Goal: Task Accomplishment & Management: Manage account settings

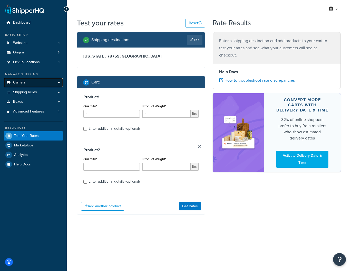
click at [21, 82] on span "Carriers" at bounding box center [19, 82] width 13 height 4
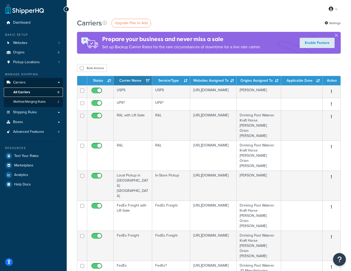
click at [21, 91] on span "All Carriers" at bounding box center [21, 92] width 17 height 4
click at [22, 81] on span "Carriers" at bounding box center [19, 82] width 13 height 4
click at [18, 92] on span "All Carriers" at bounding box center [21, 92] width 17 height 4
click at [20, 90] on span "All Carriers" at bounding box center [21, 92] width 17 height 4
click at [26, 103] on span "Method Merging Rules" at bounding box center [29, 102] width 32 height 4
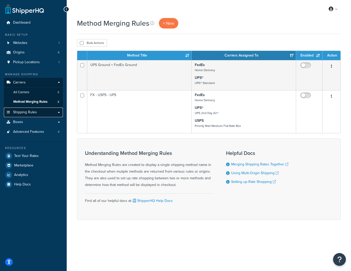
click at [22, 111] on span "Shipping Rules" at bounding box center [25, 112] width 24 height 4
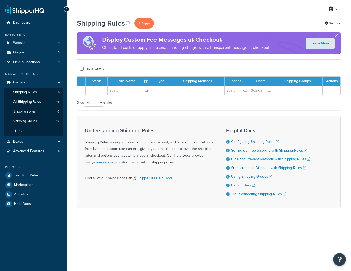
select select "50"
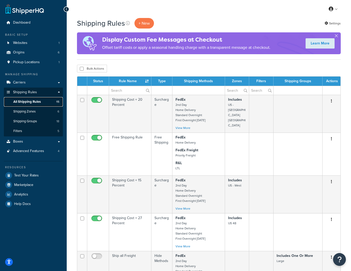
click at [33, 101] on span "All Shipping Rules" at bounding box center [26, 102] width 27 height 4
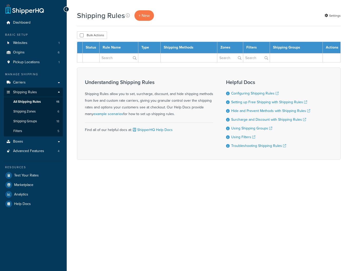
select select "50"
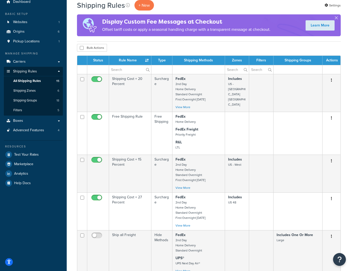
scroll to position [18, 0]
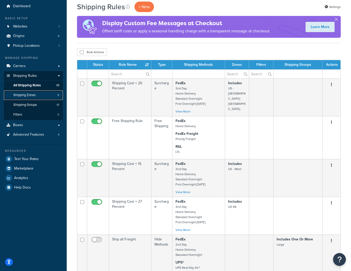
click at [30, 92] on link "Shipping Zones 6" at bounding box center [33, 94] width 59 height 9
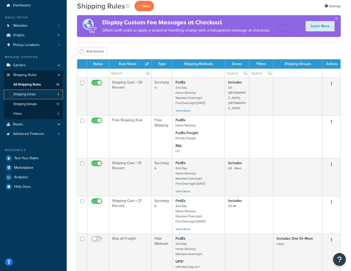
scroll to position [18, 0]
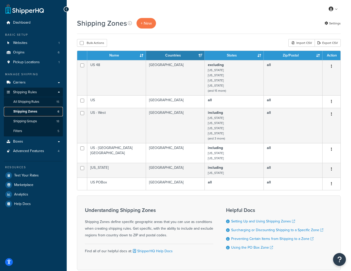
click at [26, 111] on span "Shipping Zones" at bounding box center [25, 111] width 24 height 4
click at [21, 121] on span "Shipping Groups" at bounding box center [25, 121] width 24 height 4
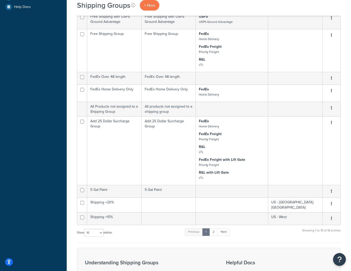
scroll to position [197, 0]
click at [92, 232] on select "10 15 25 50 100" at bounding box center [93, 232] width 19 height 8
select select "25"
click at [85, 236] on select "10 15 25 50 100" at bounding box center [93, 232] width 19 height 8
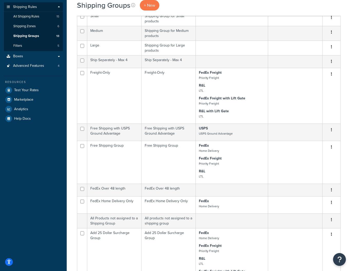
scroll to position [0, 0]
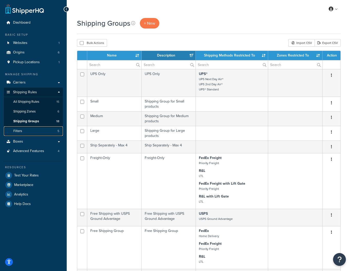
click at [18, 130] on span "Filters" at bounding box center [17, 131] width 9 height 4
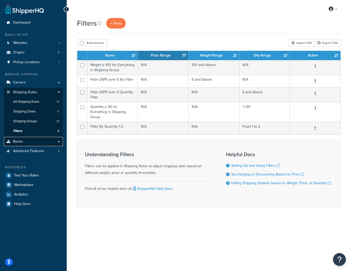
click at [17, 142] on span "Boxes" at bounding box center [18, 141] width 10 height 4
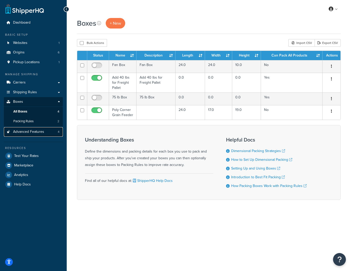
click at [23, 131] on span "Advanced Features" at bounding box center [28, 132] width 31 height 4
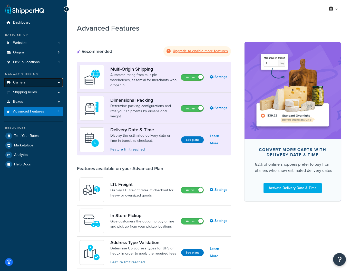
click at [59, 82] on link "Carriers" at bounding box center [33, 82] width 59 height 9
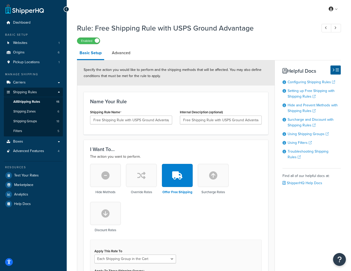
select select "SHIPPING_GROUP"
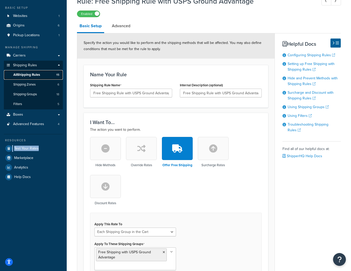
click at [41, 75] on link "All Shipping Rules 15" at bounding box center [33, 74] width 59 height 9
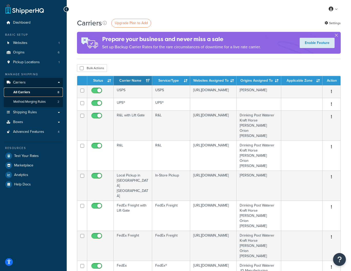
click at [24, 92] on span "All Carriers" at bounding box center [21, 92] width 17 height 4
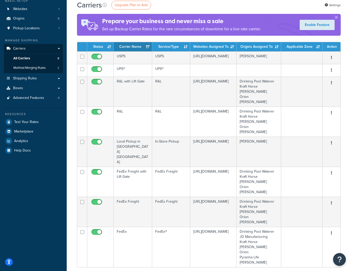
scroll to position [20, 0]
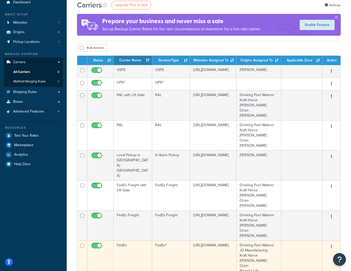
click at [331, 245] on icon "button" at bounding box center [331, 247] width 1 height 4
click at [304, 222] on link "Edit" at bounding box center [311, 221] width 41 height 11
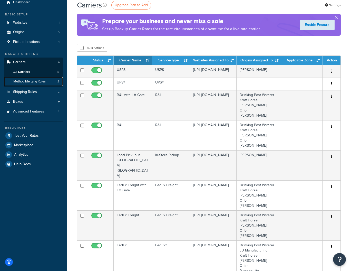
click at [25, 81] on span "Method Merging Rules" at bounding box center [29, 81] width 32 height 4
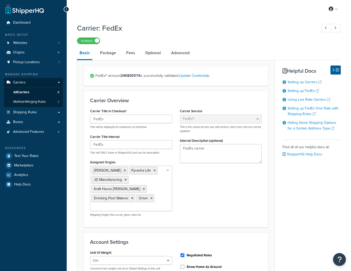
select select "fedEx"
select select "REGULAR_PICKUP"
select select "YOUR_PACKAGING"
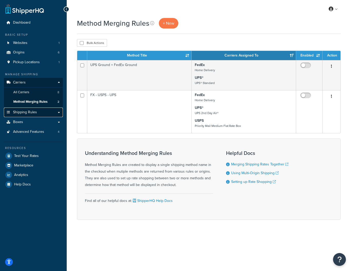
click at [29, 113] on span "Shipping Rules" at bounding box center [25, 112] width 24 height 4
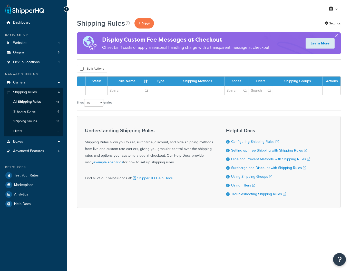
select select "50"
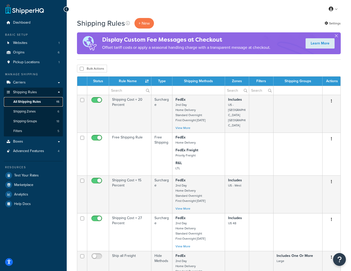
click at [28, 101] on span "All Shipping Rules" at bounding box center [26, 102] width 27 height 4
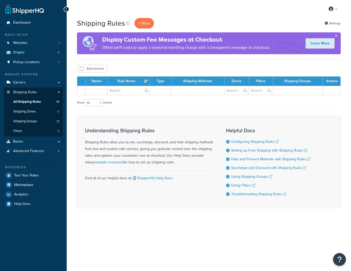
select select "50"
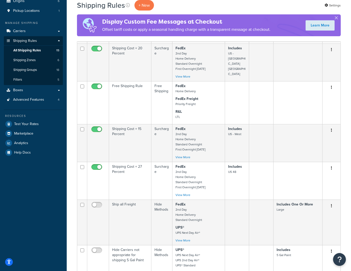
scroll to position [52, 0]
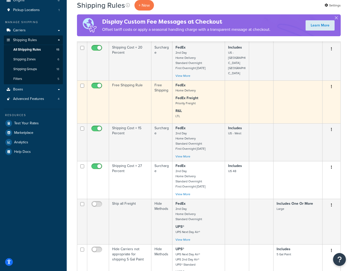
click at [332, 87] on icon "button" at bounding box center [331, 87] width 1 height 4
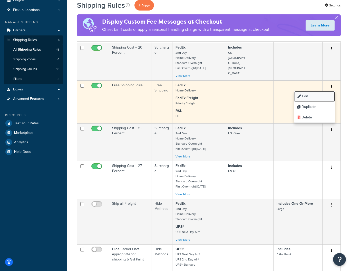
click at [307, 97] on link "Edit" at bounding box center [314, 96] width 41 height 11
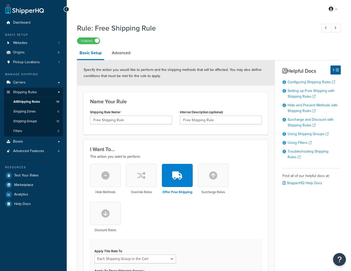
select select "SHIPPING_GROUP"
click at [128, 53] on link "Advanced" at bounding box center [121, 53] width 24 height 12
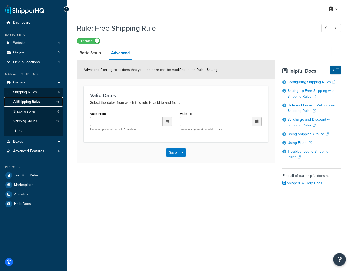
click at [21, 102] on span "All Shipping Rules" at bounding box center [26, 102] width 27 height 4
click at [25, 101] on span "All Shipping Rules" at bounding box center [26, 102] width 27 height 4
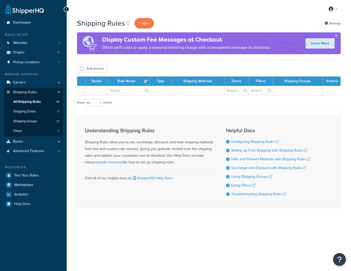
select select "50"
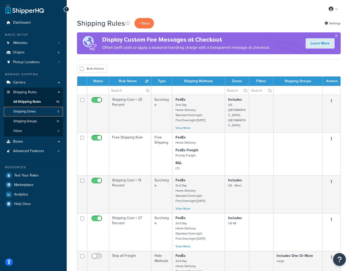
click at [28, 111] on span "Shipping Zones" at bounding box center [24, 111] width 22 height 4
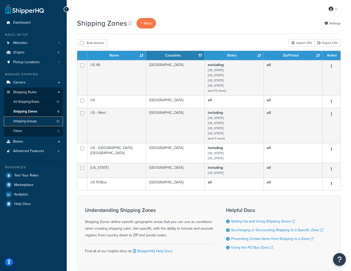
click at [24, 120] on span "Shipping Groups" at bounding box center [25, 121] width 24 height 4
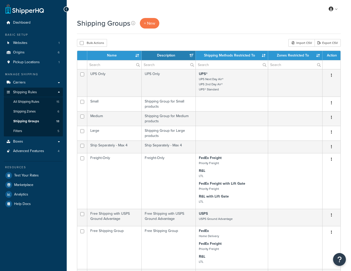
select select "15"
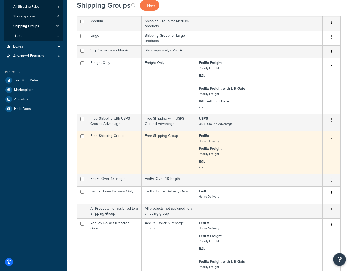
scroll to position [96, 0]
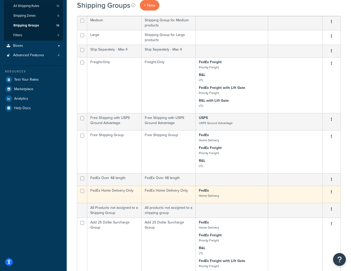
click at [332, 192] on icon "button" at bounding box center [331, 192] width 1 height 4
click at [304, 203] on link "Edit" at bounding box center [311, 202] width 41 height 11
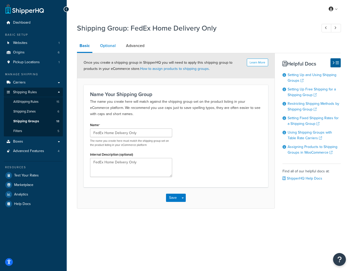
click at [104, 45] on link "Optional" at bounding box center [108, 46] width 21 height 12
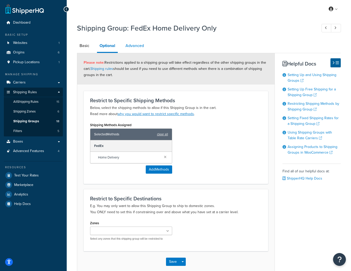
click at [138, 46] on link "Advanced" at bounding box center [135, 46] width 24 height 12
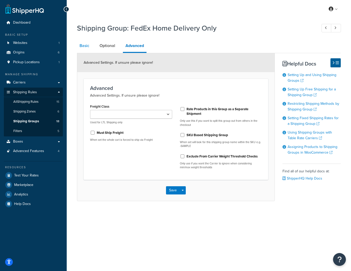
click at [82, 45] on link "Basic" at bounding box center [84, 46] width 15 height 12
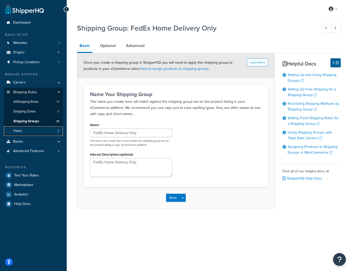
click at [17, 130] on span "Filters" at bounding box center [17, 131] width 9 height 4
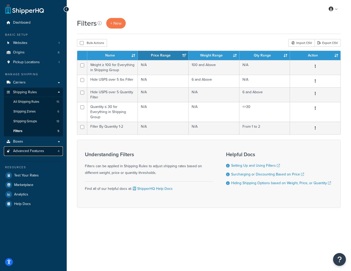
click at [18, 151] on span "Advanced Features" at bounding box center [28, 151] width 31 height 4
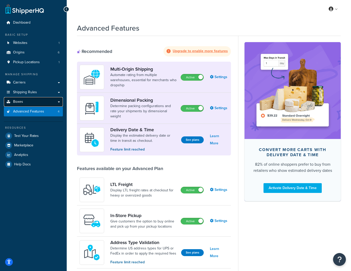
click at [18, 101] on span "Boxes" at bounding box center [18, 102] width 10 height 4
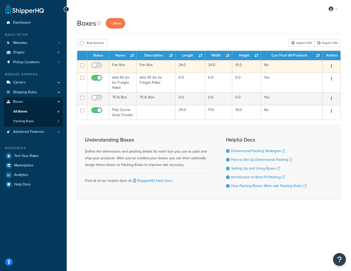
click at [331, 66] on button "button" at bounding box center [331, 66] width 7 height 8
click at [305, 76] on link "Edit" at bounding box center [314, 76] width 41 height 11
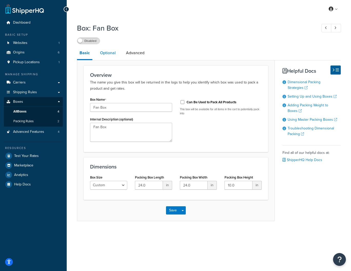
click at [110, 53] on link "Optional" at bounding box center [108, 53] width 21 height 12
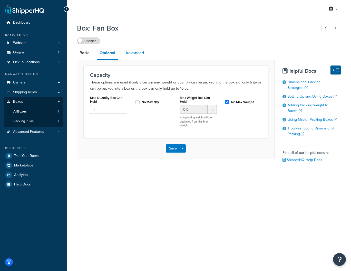
click at [131, 53] on link "Advanced" at bounding box center [135, 53] width 24 height 12
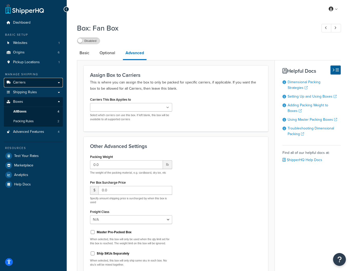
click at [23, 83] on span "Carriers" at bounding box center [19, 82] width 13 height 4
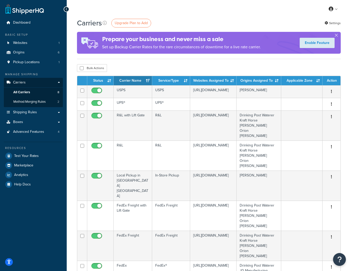
click at [344, 204] on div "Carriers Upgrade Plan to Add Settings Prepare your business and never miss a sa…" at bounding box center [209, 218] width 284 height 401
click at [32, 102] on span "Method Merging Rules" at bounding box center [29, 102] width 32 height 4
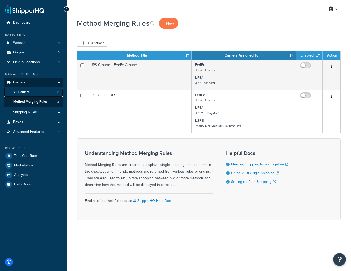
click at [27, 92] on span "All Carriers" at bounding box center [21, 92] width 16 height 4
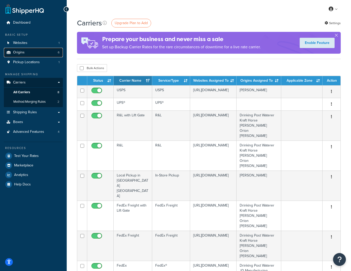
click at [17, 53] on span "Origins" at bounding box center [19, 52] width 12 height 4
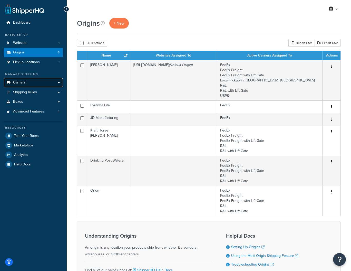
click at [28, 83] on link "Carriers" at bounding box center [33, 82] width 59 height 9
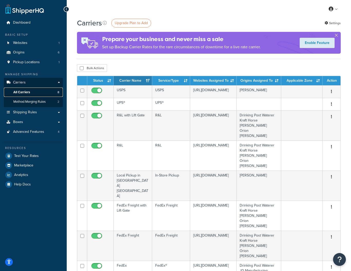
click at [19, 92] on span "All Carriers" at bounding box center [21, 92] width 17 height 4
click at [21, 101] on span "Method Merging Rules" at bounding box center [29, 102] width 32 height 4
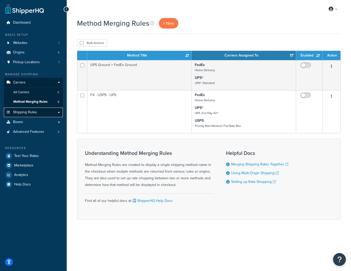
click at [30, 112] on span "Shipping Rules" at bounding box center [25, 112] width 24 height 4
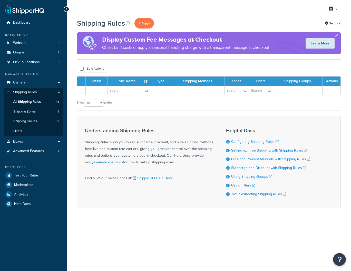
select select "50"
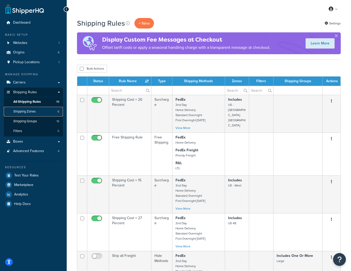
click at [30, 111] on span "Shipping Zones" at bounding box center [24, 111] width 22 height 4
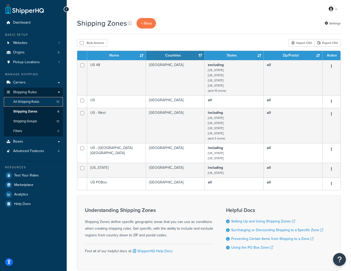
click at [31, 101] on span "All Shipping Rules" at bounding box center [26, 102] width 26 height 4
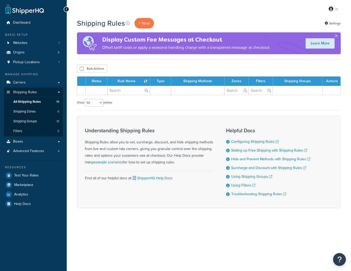
select select "50"
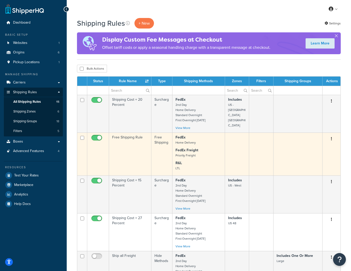
click at [332, 139] on button "button" at bounding box center [331, 139] width 7 height 8
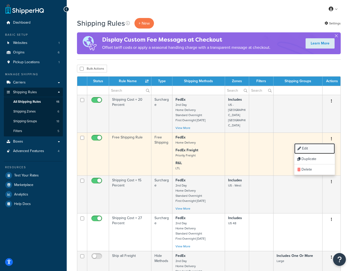
click at [305, 149] on link "Edit" at bounding box center [314, 148] width 41 height 11
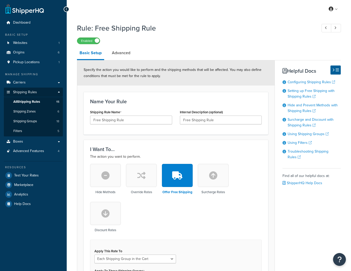
select select "SHIPPING_GROUP"
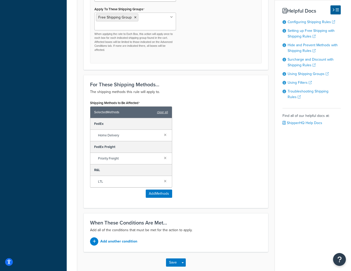
scroll to position [264, 0]
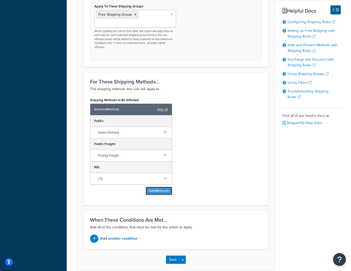
click at [163, 190] on button "Add Methods" at bounding box center [159, 191] width 26 height 8
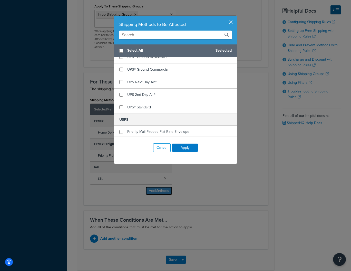
scroll to position [317, 0]
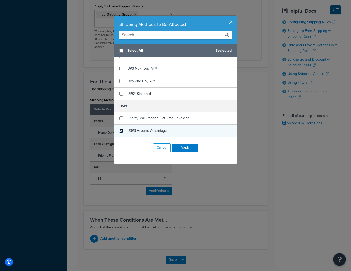
checkbox input "true"
click at [119, 131] on div "USPS Ground Advantage" at bounding box center [175, 130] width 123 height 12
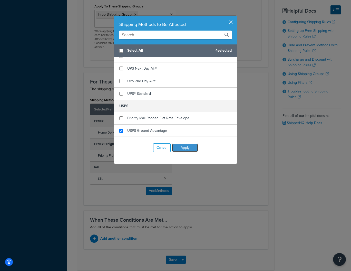
click at [186, 148] on button "Apply" at bounding box center [185, 147] width 26 height 8
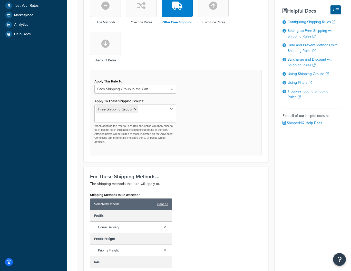
scroll to position [313, 0]
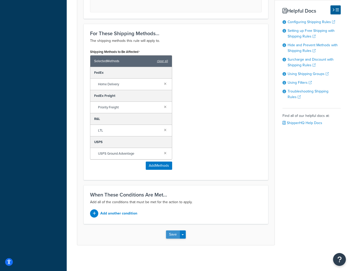
click at [170, 233] on button "Save" at bounding box center [173, 234] width 14 height 8
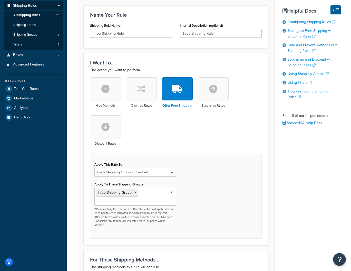
scroll to position [118, 0]
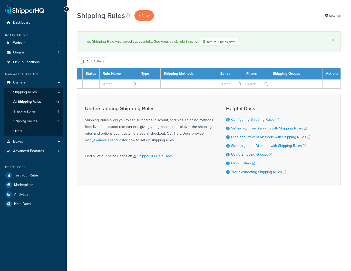
select select "50"
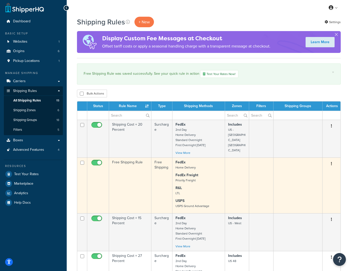
scroll to position [1, 0]
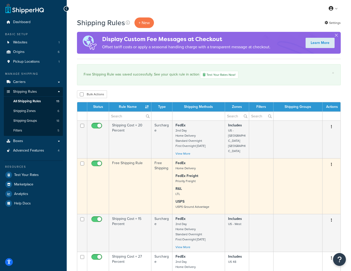
click at [331, 166] on button "button" at bounding box center [331, 164] width 7 height 8
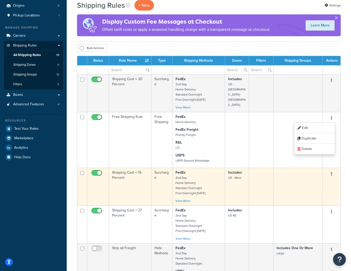
scroll to position [0, 0]
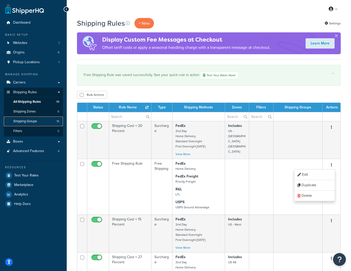
click at [36, 120] on span "Shipping Groups" at bounding box center [25, 121] width 24 height 4
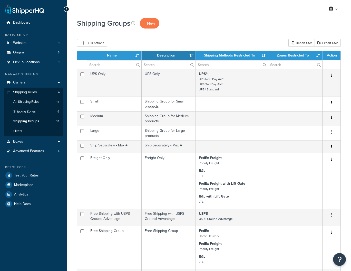
select select "15"
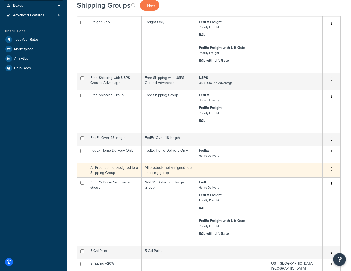
scroll to position [135, 0]
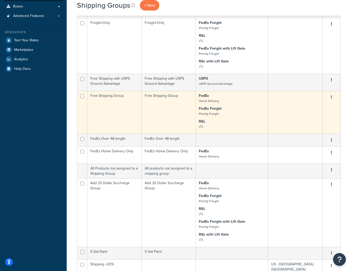
click at [330, 97] on button "button" at bounding box center [331, 97] width 7 height 8
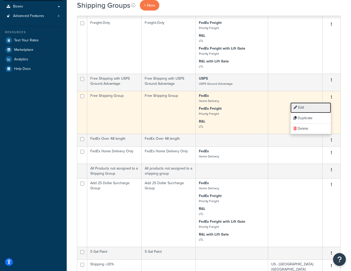
click at [308, 109] on link "Edit" at bounding box center [311, 107] width 41 height 11
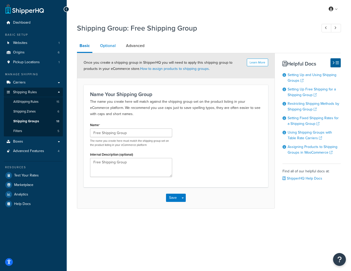
click at [107, 46] on link "Optional" at bounding box center [108, 46] width 21 height 12
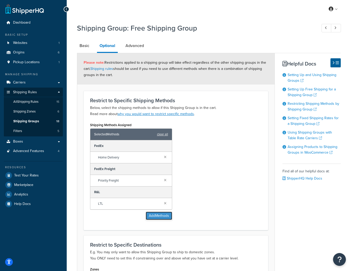
click at [160, 216] on button "Add Methods" at bounding box center [159, 216] width 26 height 8
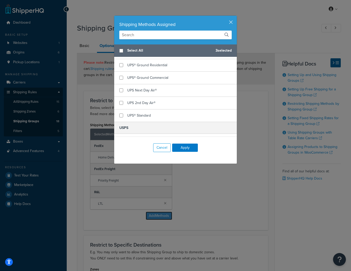
scroll to position [317, 0]
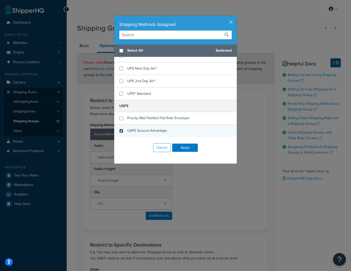
click at [120, 130] on input "checkbox" at bounding box center [121, 131] width 4 height 4
checkbox input "true"
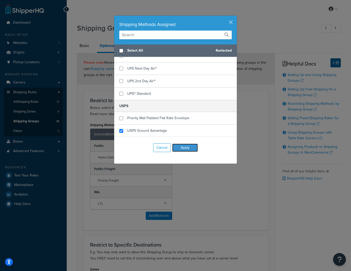
click at [186, 148] on button "Apply" at bounding box center [185, 147] width 26 height 8
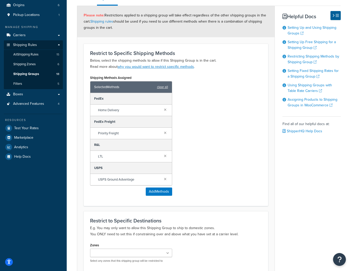
scroll to position [97, 0]
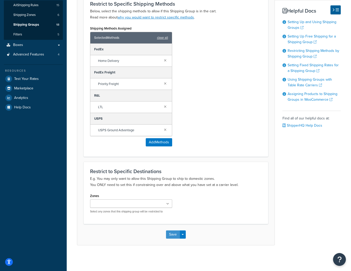
click at [174, 236] on button "Save" at bounding box center [173, 234] width 14 height 8
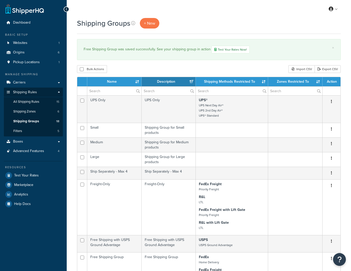
select select "15"
click at [21, 131] on span "Filters" at bounding box center [17, 131] width 9 height 4
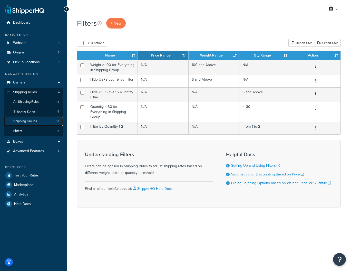
click at [20, 121] on span "Shipping Groups" at bounding box center [25, 121] width 24 height 4
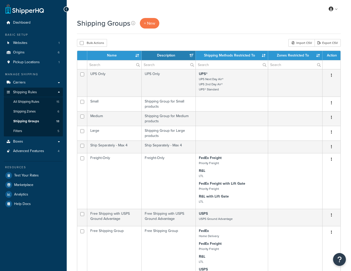
select select "15"
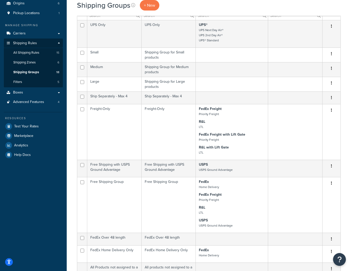
scroll to position [53, 0]
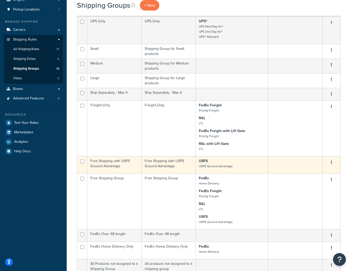
click at [332, 162] on icon "button" at bounding box center [331, 162] width 1 height 4
click at [304, 172] on link "Edit" at bounding box center [311, 173] width 41 height 11
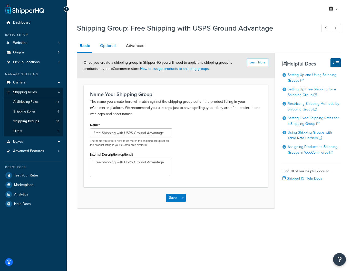
click at [103, 46] on link "Optional" at bounding box center [108, 46] width 21 height 12
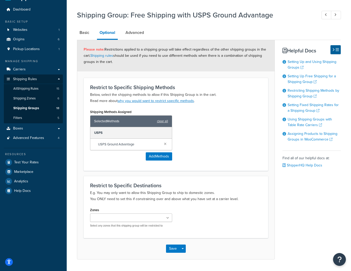
scroll to position [10, 0]
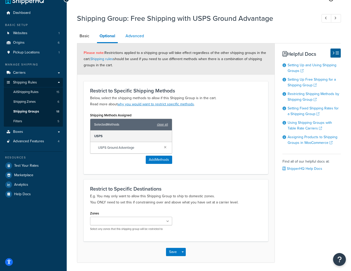
click at [132, 35] on link "Advanced" at bounding box center [135, 36] width 24 height 12
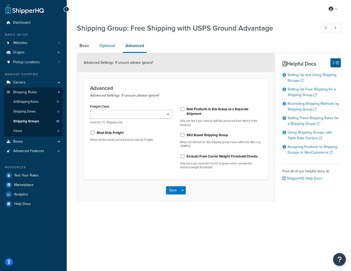
click at [106, 46] on link "Optional" at bounding box center [107, 46] width 21 height 12
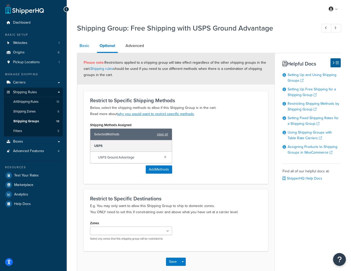
click at [82, 45] on link "Basic" at bounding box center [84, 46] width 15 height 12
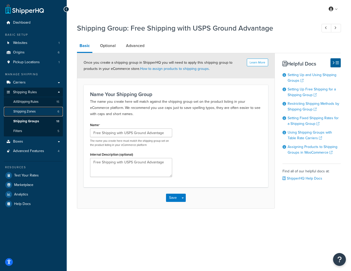
click at [25, 111] on span "Shipping Zones" at bounding box center [24, 111] width 22 height 4
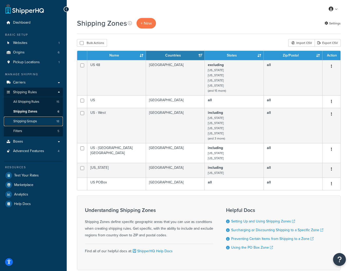
click at [28, 121] on span "Shipping Groups" at bounding box center [25, 121] width 24 height 4
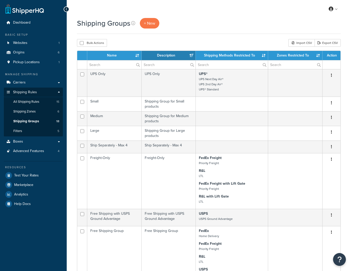
select select "15"
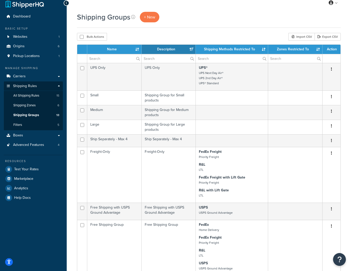
scroll to position [5, 0]
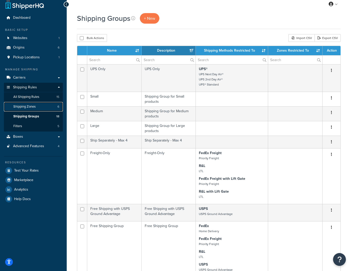
click at [26, 106] on span "Shipping Zones" at bounding box center [24, 106] width 22 height 4
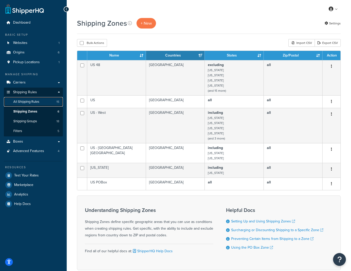
click at [27, 102] on span "All Shipping Rules" at bounding box center [26, 102] width 26 height 4
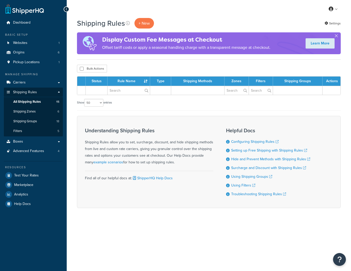
select select "50"
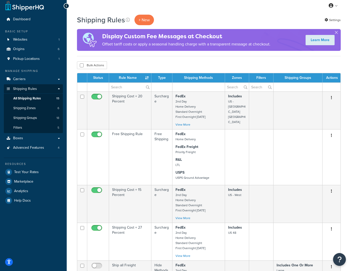
scroll to position [4, 0]
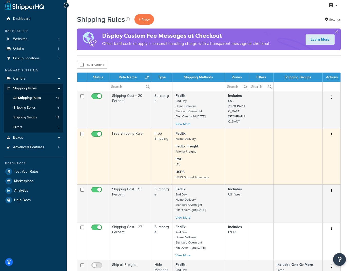
click at [332, 136] on button "button" at bounding box center [331, 135] width 7 height 8
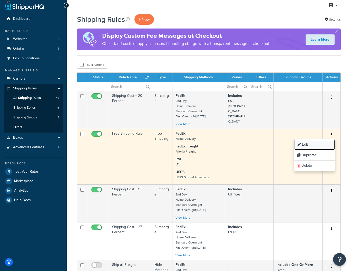
click at [306, 145] on link "Edit" at bounding box center [314, 144] width 41 height 11
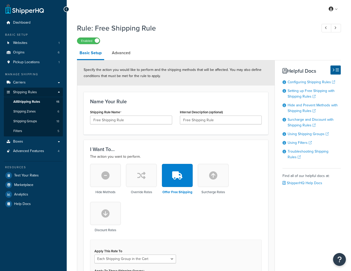
select select "SHIPPING_GROUP"
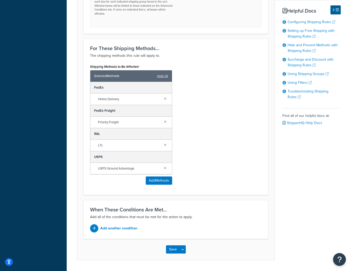
scroll to position [313, 0]
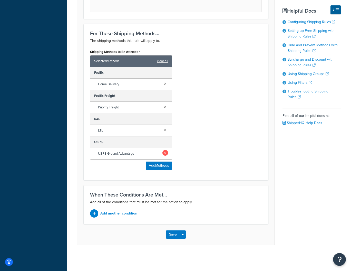
click at [165, 153] on link at bounding box center [165, 153] width 6 height 6
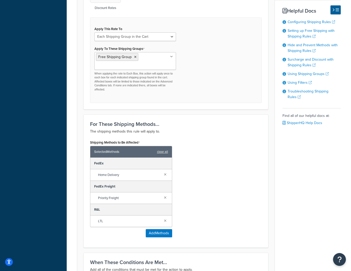
scroll to position [290, 0]
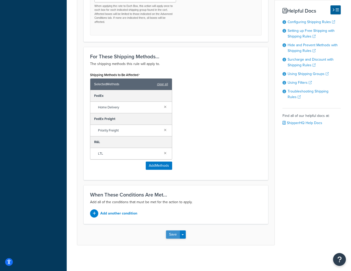
click at [172, 233] on button "Save" at bounding box center [173, 234] width 14 height 8
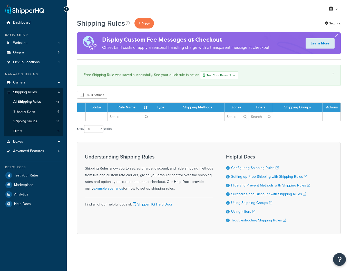
select select "50"
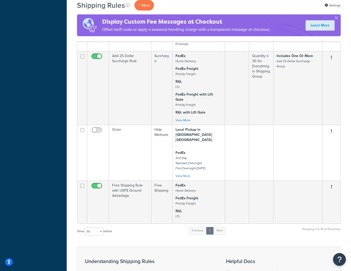
scroll to position [499, 0]
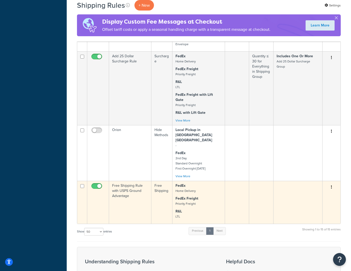
click at [331, 185] on icon "button" at bounding box center [331, 187] width 1 height 4
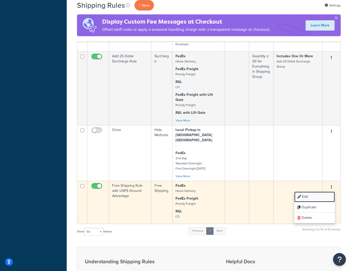
click at [311, 191] on link "Edit" at bounding box center [314, 196] width 41 height 11
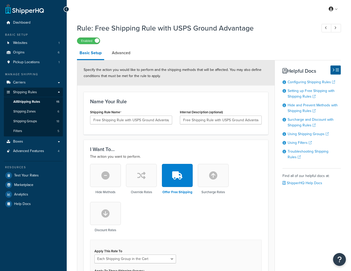
select select "SHIPPING_GROUP"
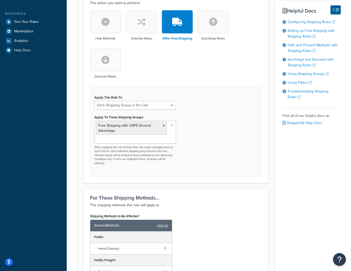
scroll to position [154, 0]
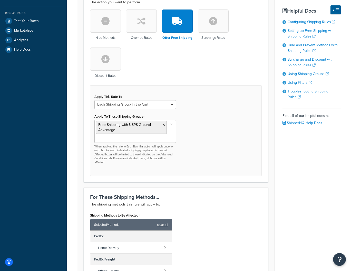
drag, startPoint x: 120, startPoint y: 131, endPoint x: 94, endPoint y: 122, distance: 27.1
click at [94, 122] on div "Apply To These Shipping Groups Free Shipping with USPS Ground Advantage (test) …" at bounding box center [135, 139] width 89 height 52
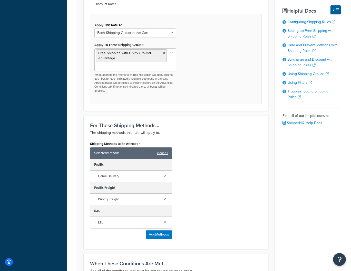
scroll to position [227, 0]
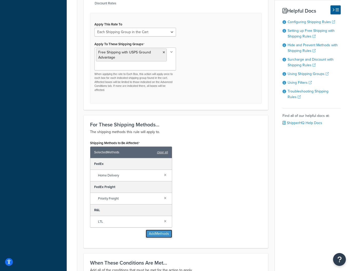
click at [159, 234] on button "Add Methods" at bounding box center [159, 233] width 26 height 8
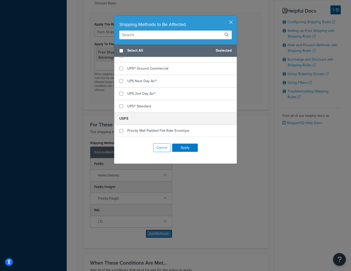
scroll to position [317, 0]
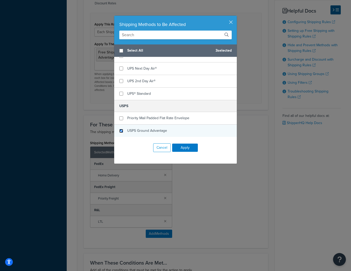
click at [121, 130] on input "checkbox" at bounding box center [121, 131] width 4 height 4
checkbox input "true"
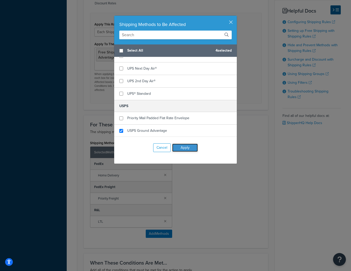
click at [197, 145] on button "Apply" at bounding box center [185, 147] width 26 height 8
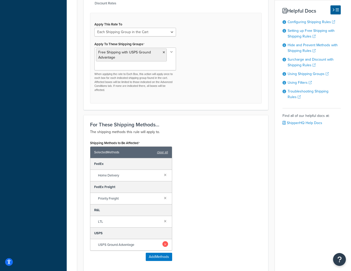
click at [166, 219] on link at bounding box center [165, 221] width 6 height 6
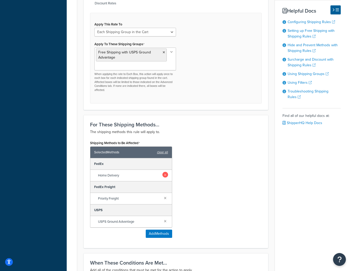
click at [165, 174] on link at bounding box center [165, 175] width 6 height 6
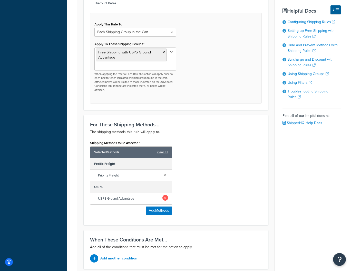
click at [166, 174] on link at bounding box center [165, 175] width 6 height 6
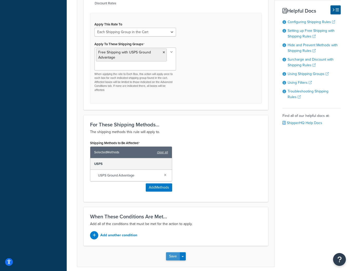
click at [174, 257] on button "Save" at bounding box center [173, 256] width 14 height 8
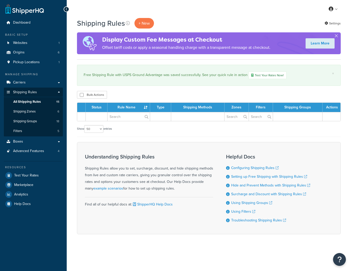
select select "50"
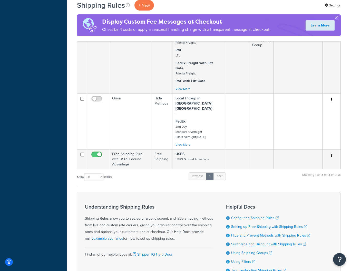
scroll to position [532, 0]
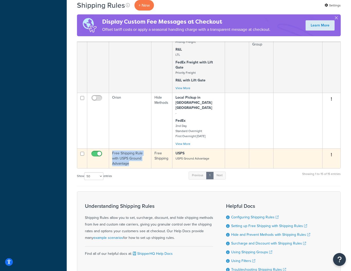
drag, startPoint x: 132, startPoint y: 149, endPoint x: 107, endPoint y: 136, distance: 27.3
click at [107, 148] on tr "Free Shipping Rule with USPS Ground Advantage Free Shipping USPS USPS Ground Ad…" at bounding box center [208, 158] width 263 height 20
copy tr "Free Shipping Rule with USPS Ground Advantage"
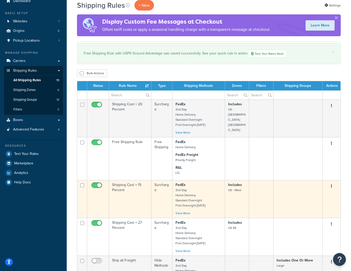
scroll to position [21, 0]
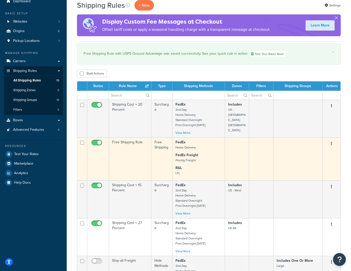
click at [128, 143] on td "Free Shipping Rule" at bounding box center [130, 158] width 42 height 43
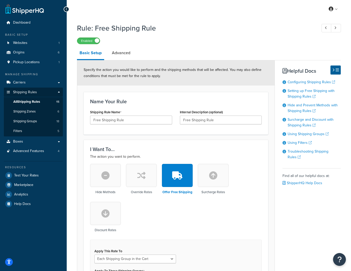
click at [179, 181] on button "button" at bounding box center [177, 175] width 31 height 23
select select "CART"
click at [176, 177] on icon "button" at bounding box center [177, 175] width 10 height 8
click at [123, 53] on link "Advanced" at bounding box center [121, 53] width 24 height 12
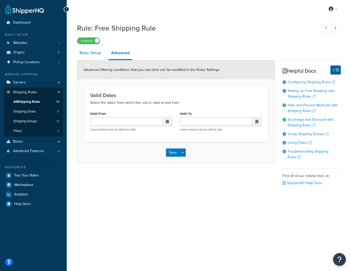
click at [88, 52] on link "Basic Setup" at bounding box center [90, 53] width 26 height 12
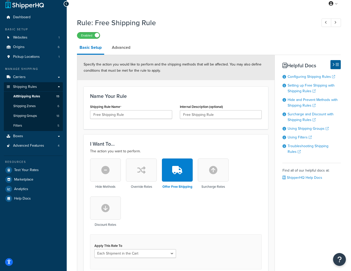
scroll to position [5, 0]
click at [305, 235] on div "Basic Setup Advanced Specify the action you would like to perform and the shipp…" at bounding box center [209, 260] width 264 height 438
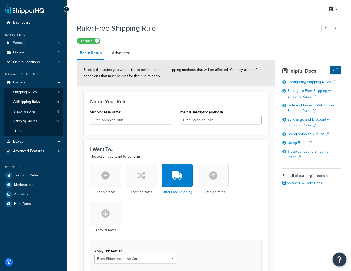
click at [339, 261] on icon "Open Resource Center" at bounding box center [339, 259] width 5 height 7
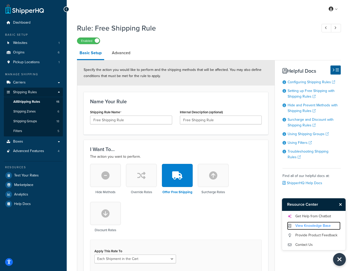
click at [304, 225] on link "View Knowledge Base" at bounding box center [313, 226] width 53 height 8
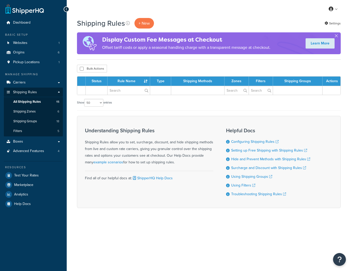
select select "50"
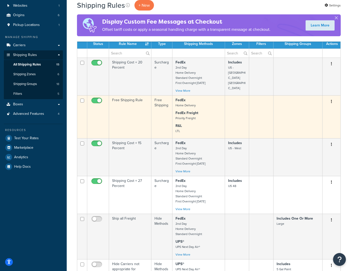
scroll to position [39, 0]
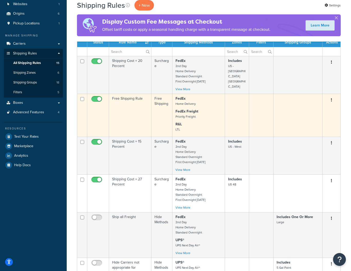
click at [332, 101] on icon "button" at bounding box center [331, 100] width 1 height 4
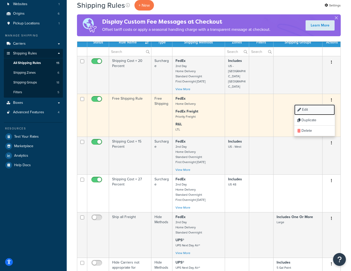
click at [307, 110] on link "Edit" at bounding box center [314, 109] width 41 height 11
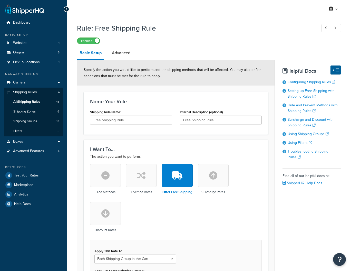
select select "SHIPPING_GROUP"
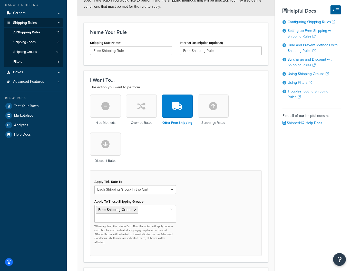
scroll to position [70, 0]
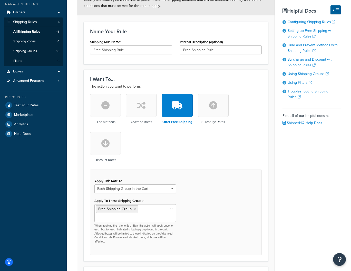
click at [108, 111] on button "button" at bounding box center [105, 105] width 31 height 23
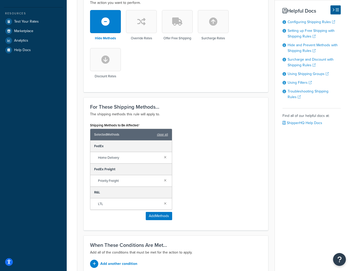
scroll to position [155, 0]
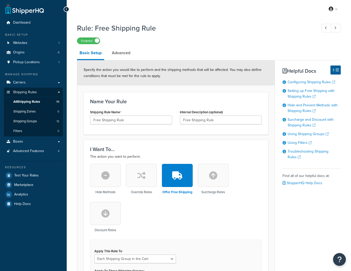
select select "SHIPPING_GROUP"
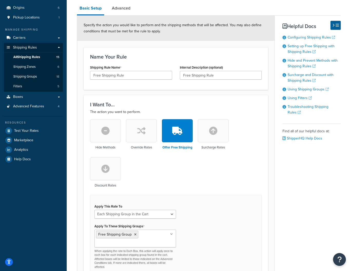
scroll to position [44, 0]
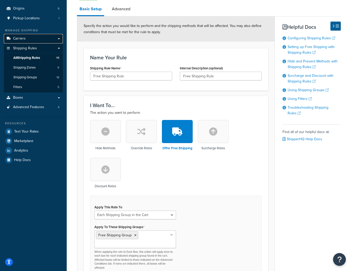
click at [20, 37] on span "Carriers" at bounding box center [19, 38] width 13 height 4
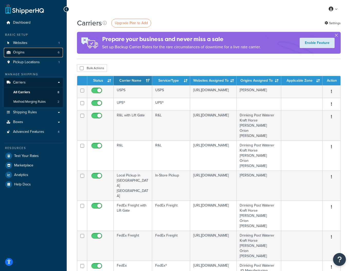
click at [26, 52] on link "Origins 6" at bounding box center [33, 52] width 59 height 9
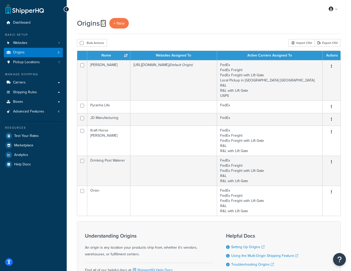
click at [102, 23] on icon at bounding box center [103, 23] width 4 height 4
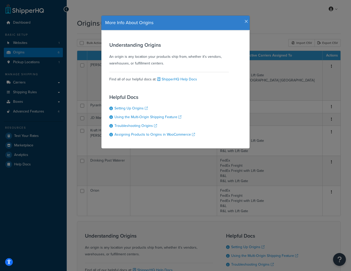
click at [247, 21] on icon "button" at bounding box center [247, 21] width 4 height 5
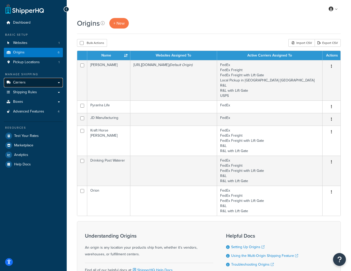
click at [14, 82] on span "Carriers" at bounding box center [19, 82] width 13 height 4
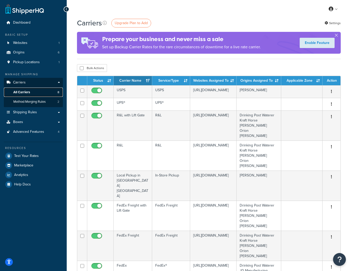
click at [20, 91] on span "All Carriers" at bounding box center [21, 92] width 17 height 4
click at [20, 103] on span "Method Merging Rules" at bounding box center [29, 102] width 32 height 4
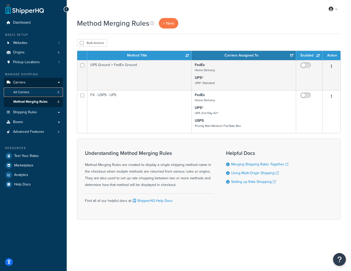
click at [20, 92] on span "All Carriers" at bounding box center [21, 92] width 16 height 4
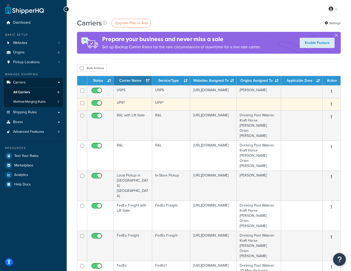
click at [334, 104] on button "button" at bounding box center [331, 104] width 7 height 8
click at [304, 114] on link "Edit" at bounding box center [311, 114] width 41 height 11
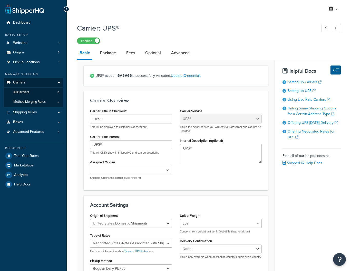
select select "ups"
click at [106, 53] on link "Package" at bounding box center [108, 53] width 21 height 12
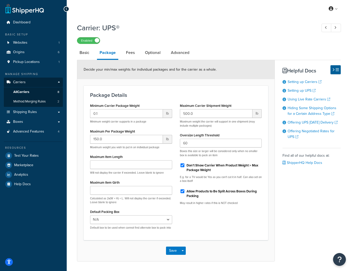
scroll to position [21, 0]
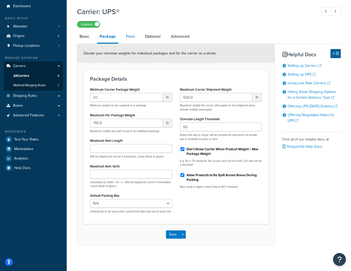
click at [132, 33] on link "Fees" at bounding box center [130, 36] width 14 height 12
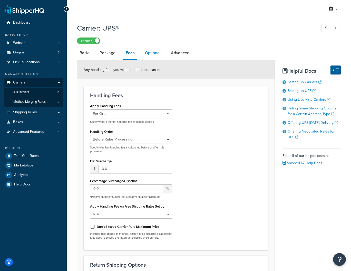
click at [150, 52] on link "Optional" at bounding box center [152, 53] width 21 height 12
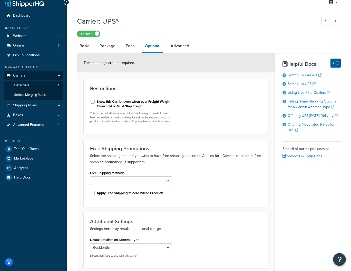
scroll to position [6, 0]
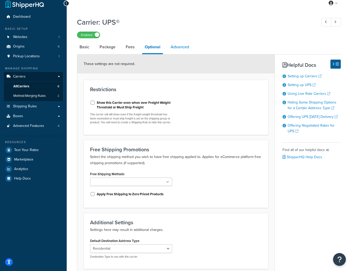
click at [180, 48] on link "Advanced" at bounding box center [180, 47] width 24 height 12
select select "false"
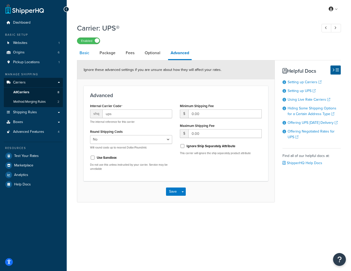
click at [83, 53] on link "Basic" at bounding box center [84, 53] width 15 height 12
select select "ups"
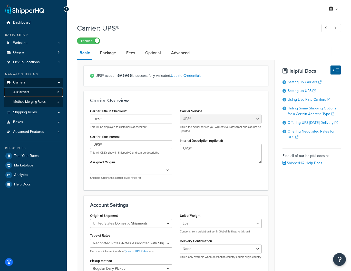
click at [35, 92] on link "All Carriers 8" at bounding box center [33, 92] width 59 height 9
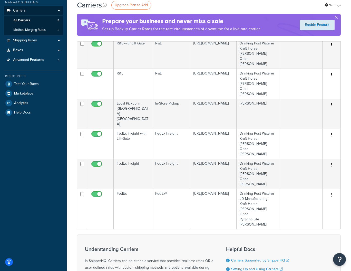
scroll to position [74, 0]
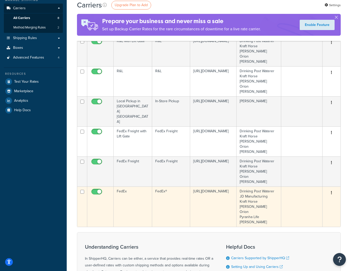
click at [332, 189] on button "button" at bounding box center [331, 193] width 7 height 8
click at [300, 168] on link "Edit" at bounding box center [311, 167] width 41 height 11
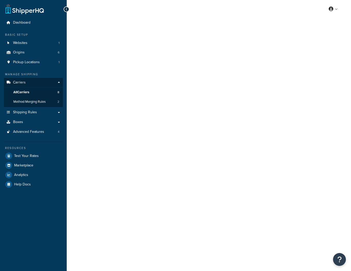
select select "fedEx"
select select "REGULAR_PICKUP"
select select "YOUR_PACKAGING"
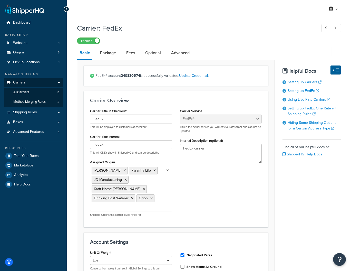
click at [233, 39] on div "Enabled" at bounding box center [209, 40] width 264 height 7
click at [340, 259] on icon "Open Resource Center" at bounding box center [339, 259] width 5 height 7
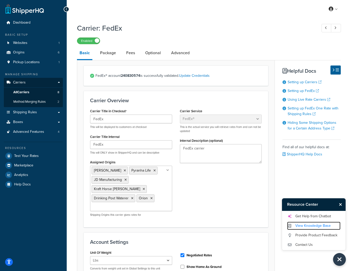
click at [300, 227] on link "View Knowledge Base" at bounding box center [313, 226] width 53 height 8
